Goal: Check status: Check status

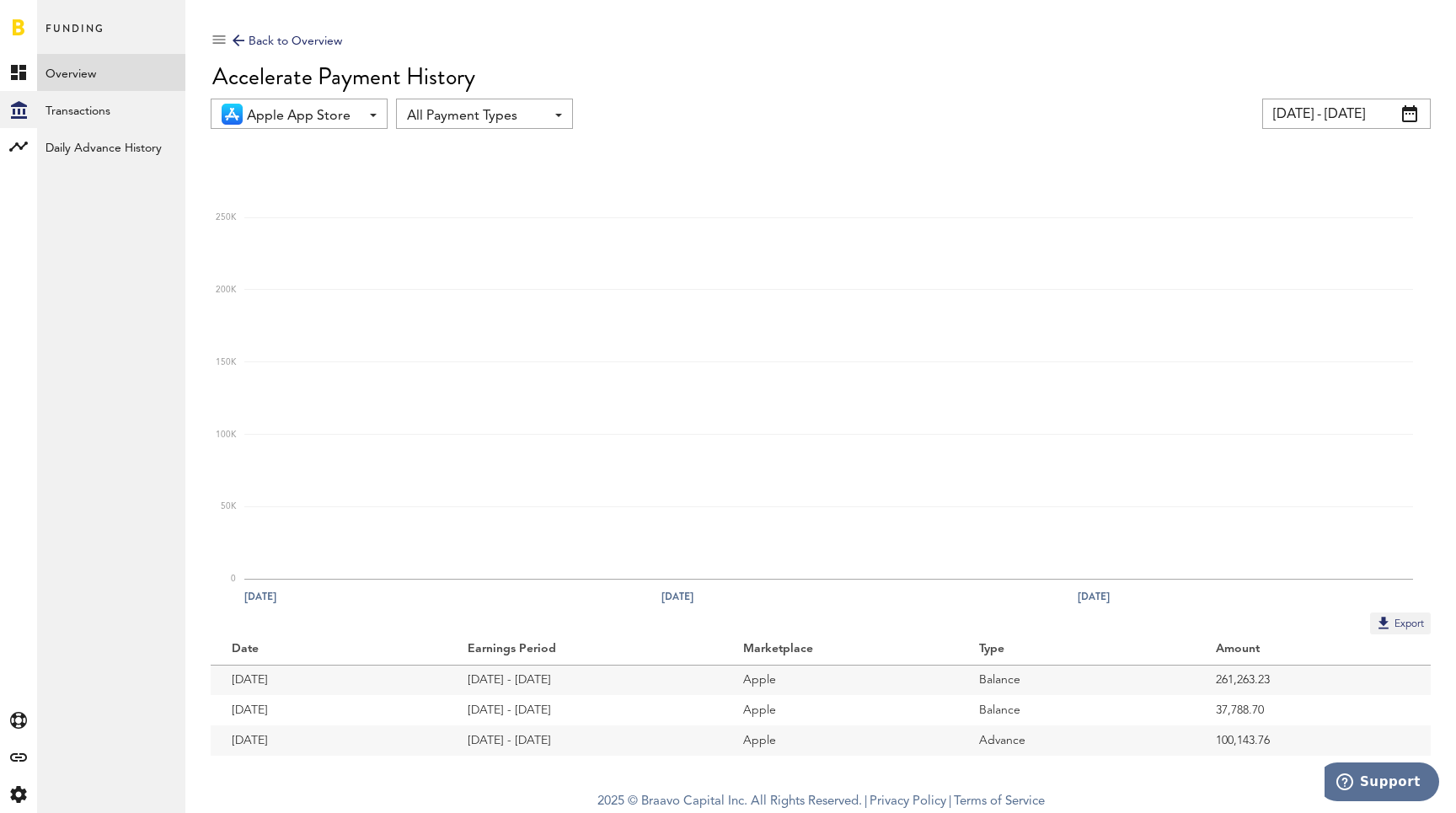
click at [563, 675] on td "[DATE] - [DATE]" at bounding box center [583, 680] width 274 height 31
drag, startPoint x: 575, startPoint y: 675, endPoint x: 363, endPoint y: 675, distance: 212.0
click at [361, 676] on tr "[DATE] [DATE] - [DATE] Apple Balance 261,263.23" at bounding box center [821, 680] width 1220 height 31
click at [378, 682] on td "[DATE]" at bounding box center [328, 680] width 236 height 31
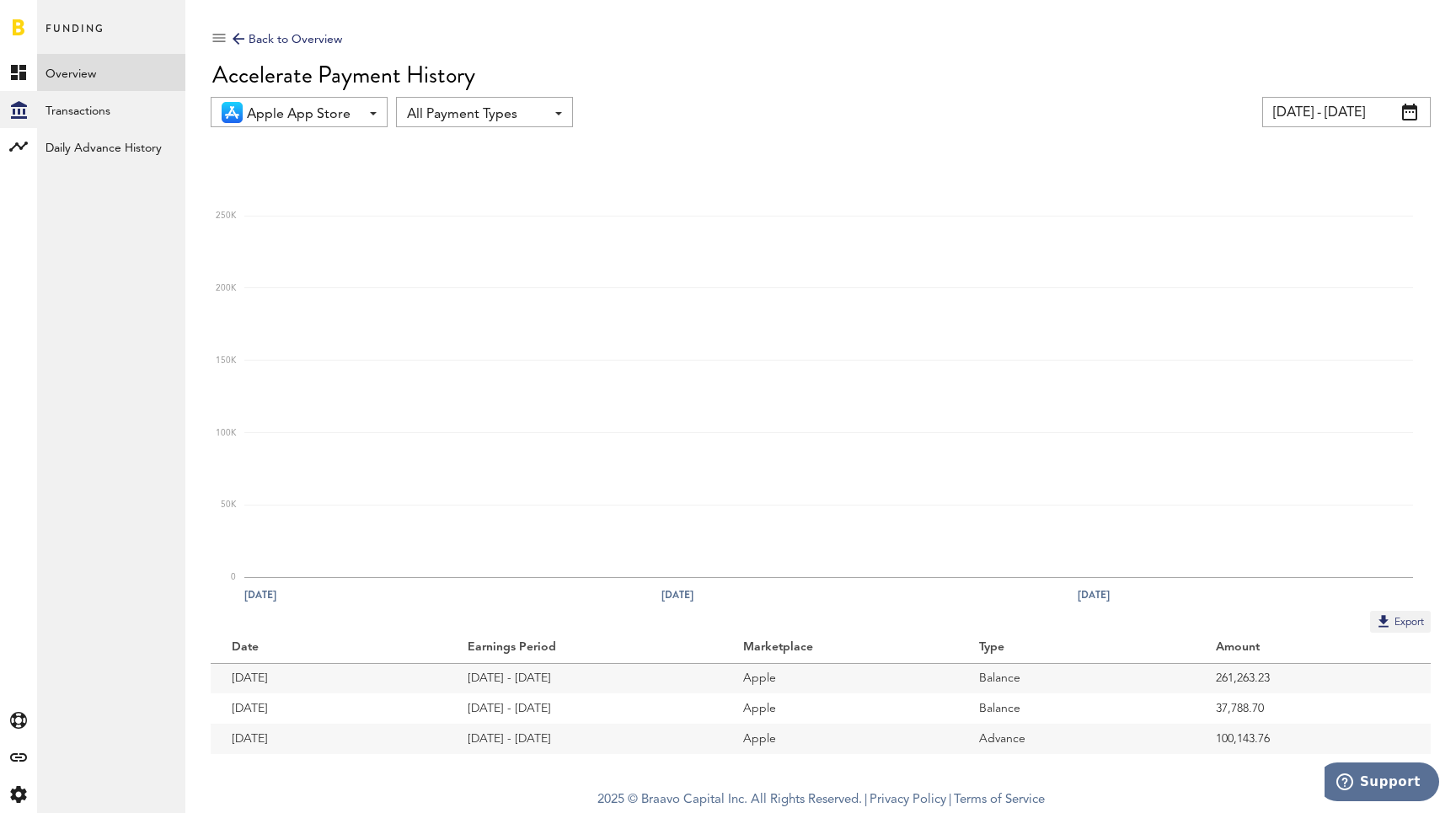
click at [547, 675] on td "[DATE] - [DATE]" at bounding box center [583, 678] width 274 height 31
click at [1011, 704] on td "Balance" at bounding box center [1076, 709] width 236 height 31
click at [553, 706] on td "[DATE] - [DATE]" at bounding box center [583, 709] width 274 height 31
click at [243, 682] on td "[DATE]" at bounding box center [328, 678] width 236 height 31
click at [1318, 112] on input "[DATE] - [DATE]" at bounding box center [1346, 112] width 168 height 31
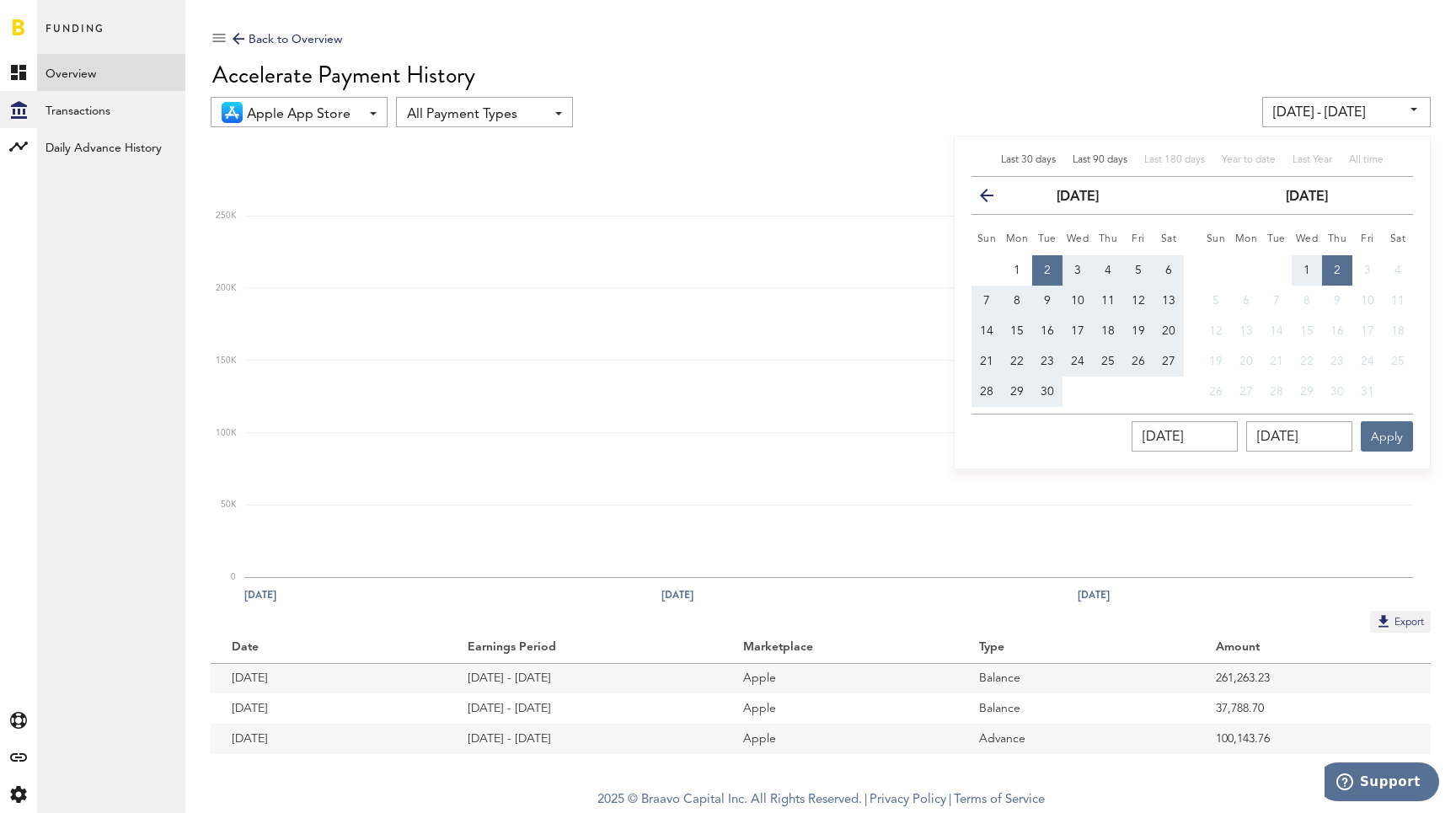
click at [1106, 166] on div "Last 90 days" at bounding box center [1100, 160] width 55 height 14
type input "[DATE] - [DATE]"
type input "[DATE]"
click at [1394, 437] on button "Apply" at bounding box center [1387, 436] width 52 height 31
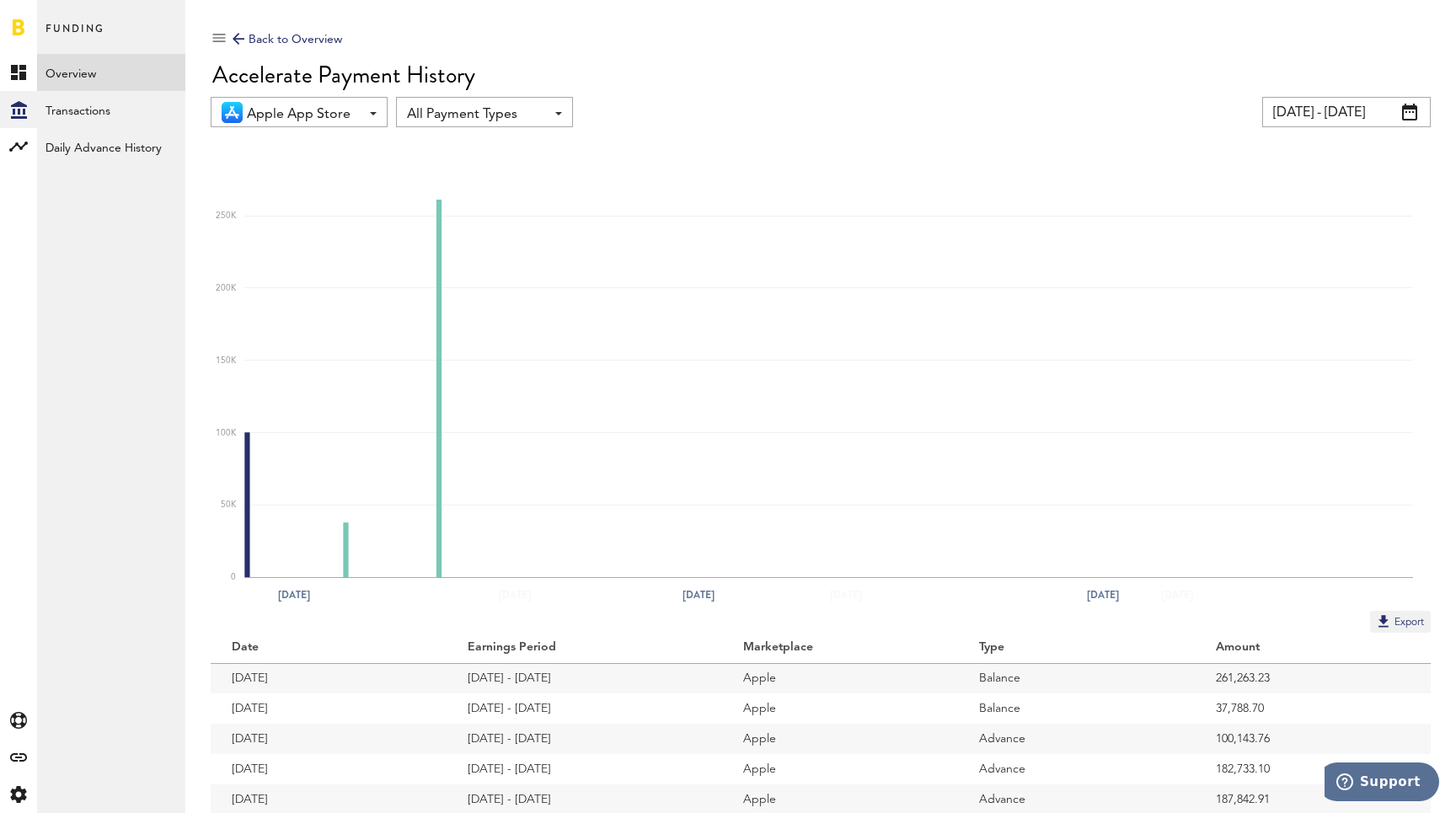
click at [1304, 112] on input "[DATE] - [DATE]" at bounding box center [1346, 112] width 168 height 31
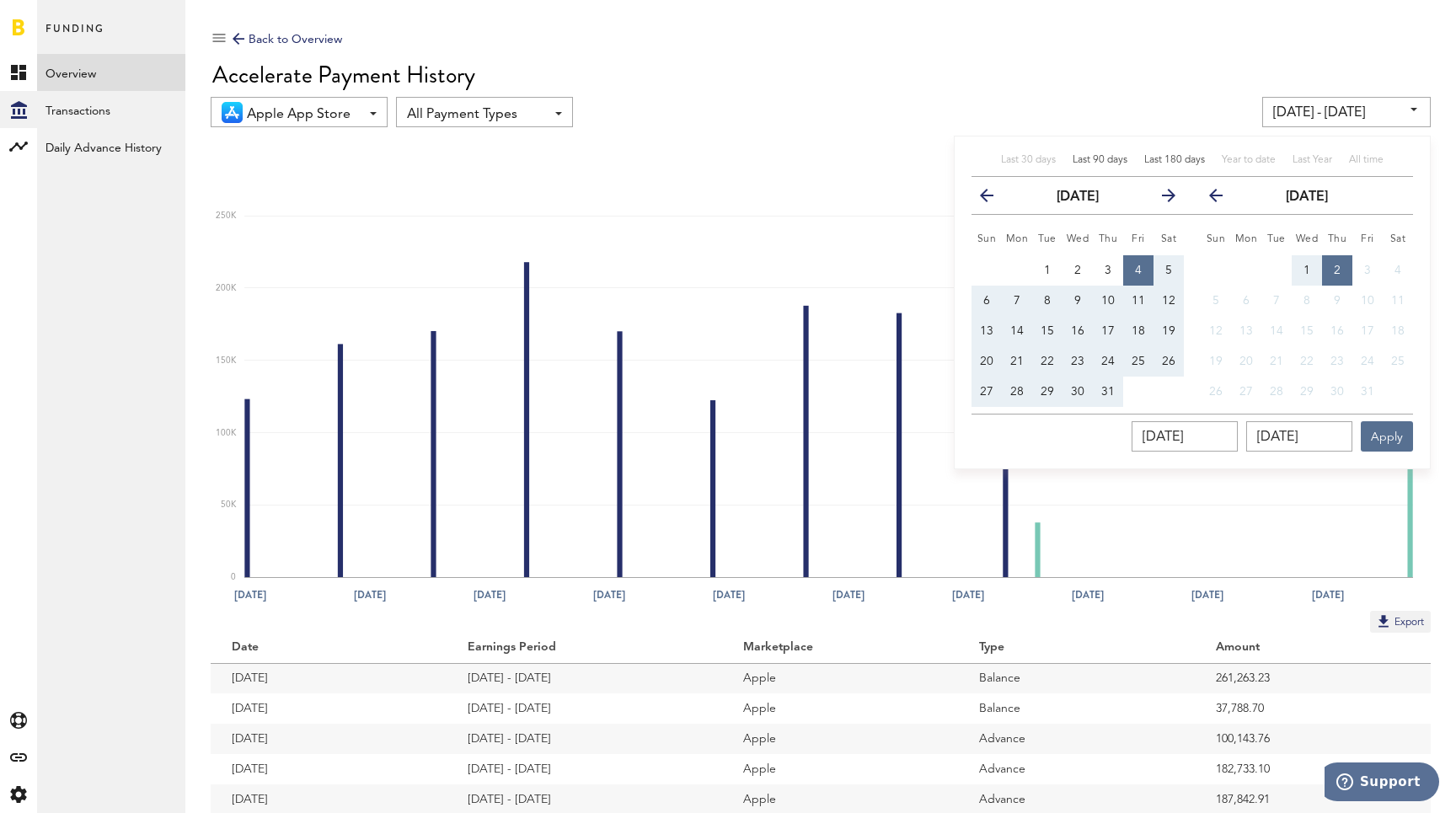
click at [1154, 162] on span "Last 180 days" at bounding box center [1174, 159] width 60 height 10
type input "[DATE] - [DATE]"
type input "[DATE]"
click at [1385, 434] on button "Apply" at bounding box center [1387, 436] width 52 height 31
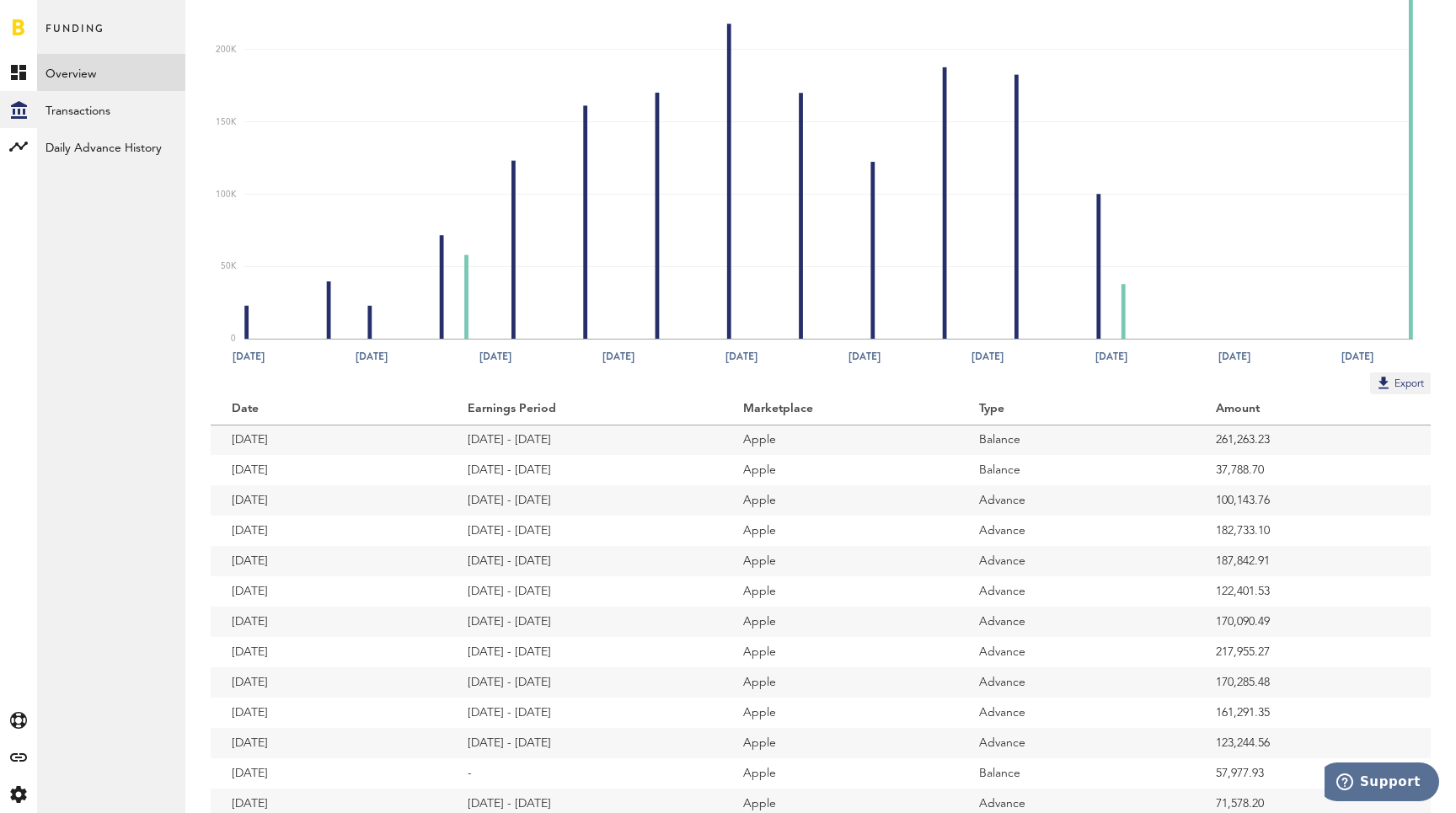
scroll to position [285, 0]
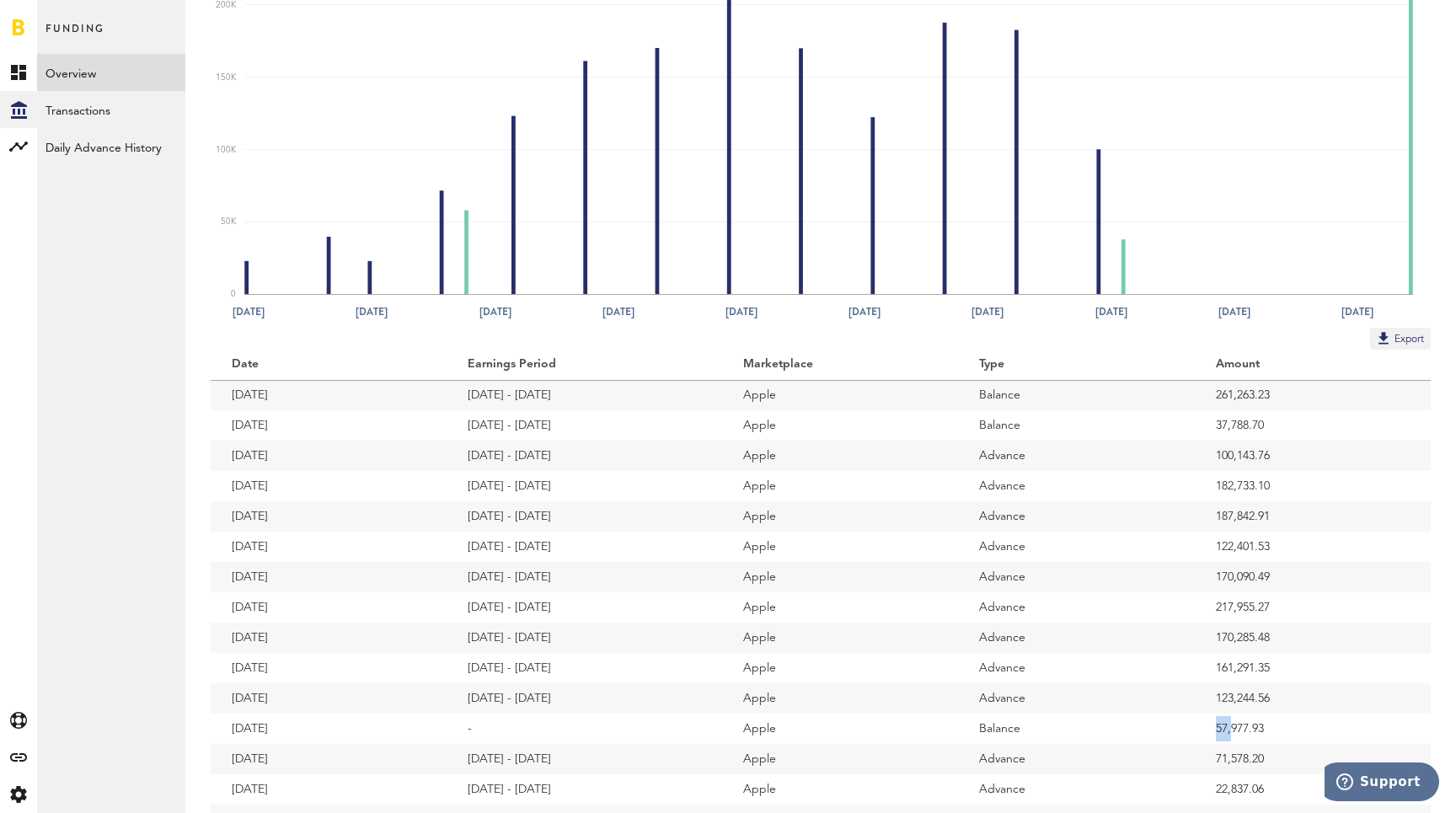
drag, startPoint x: 1207, startPoint y: 727, endPoint x: 1236, endPoint y: 727, distance: 29.0
click at [1236, 727] on td "57,977.93" at bounding box center [1313, 728] width 236 height 31
click at [1074, 523] on td "Advance" at bounding box center [1076, 516] width 236 height 31
click at [1272, 421] on td "37,788.70" at bounding box center [1313, 425] width 236 height 31
drag, startPoint x: 1279, startPoint y: 430, endPoint x: 962, endPoint y: 409, distance: 317.7
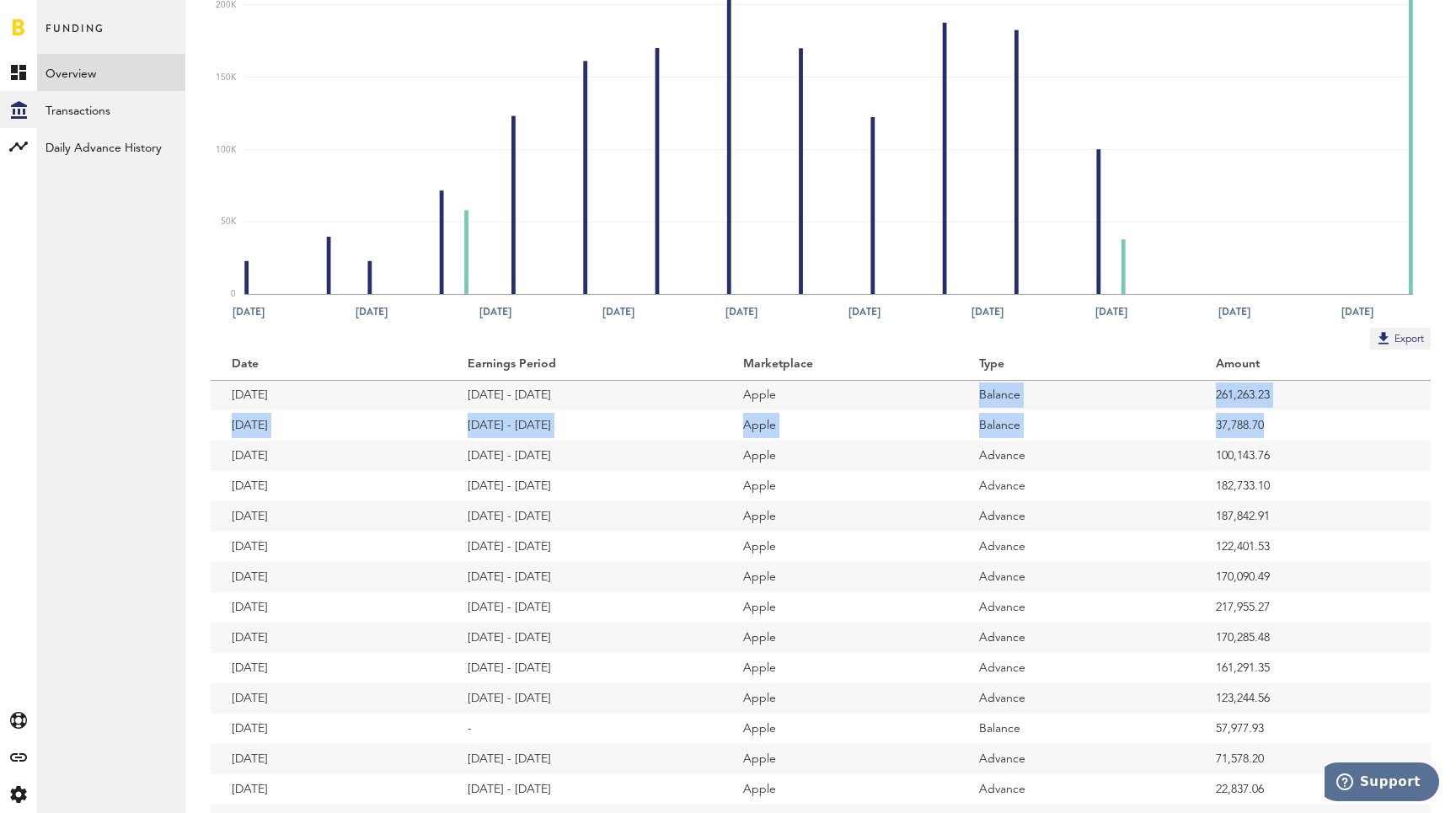
click at [962, 410] on tr "[DATE] [DATE] - [DATE] Apple Balance 37,788.70" at bounding box center [821, 425] width 1220 height 31
click at [958, 410] on td "Apple" at bounding box center [840, 425] width 236 height 31
